Goal: Task Accomplishment & Management: Use online tool/utility

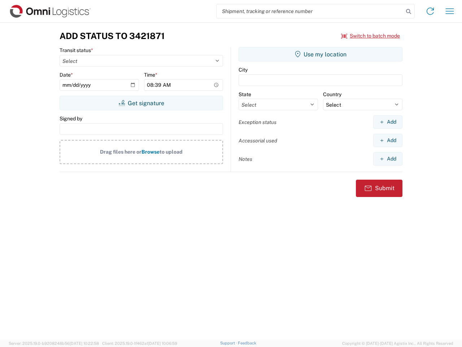
click at [310, 11] on input "search" at bounding box center [310, 11] width 187 height 14
click at [409, 12] on icon at bounding box center [409, 11] width 10 height 10
click at [430, 11] on icon at bounding box center [431, 11] width 12 height 12
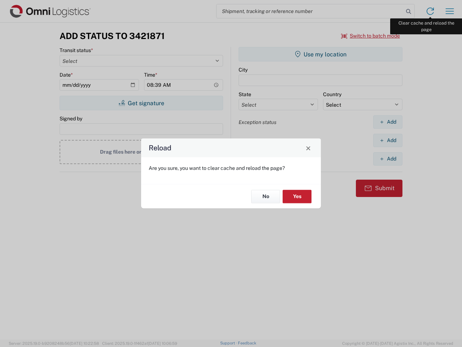
click at [450, 11] on div "Reload Are you sure, you want to clear cache and reload the page? No Yes" at bounding box center [231, 173] width 462 height 347
click at [371, 36] on div "Reload Are you sure, you want to clear cache and reload the page? No Yes" at bounding box center [231, 173] width 462 height 347
click at [141, 103] on div "Reload Are you sure, you want to clear cache and reload the page? No Yes" at bounding box center [231, 173] width 462 height 347
click at [321, 54] on div "Reload Are you sure, you want to clear cache and reload the page? No Yes" at bounding box center [231, 173] width 462 height 347
click at [388, 122] on div "Reload Are you sure, you want to clear cache and reload the page? No Yes" at bounding box center [231, 173] width 462 height 347
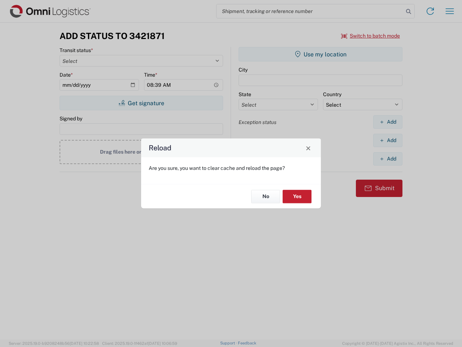
click at [388, 140] on div "Reload Are you sure, you want to clear cache and reload the page? No Yes" at bounding box center [231, 173] width 462 height 347
click at [388, 158] on div "Reload Are you sure, you want to clear cache and reload the page? No Yes" at bounding box center [231, 173] width 462 height 347
